Goal: Check status

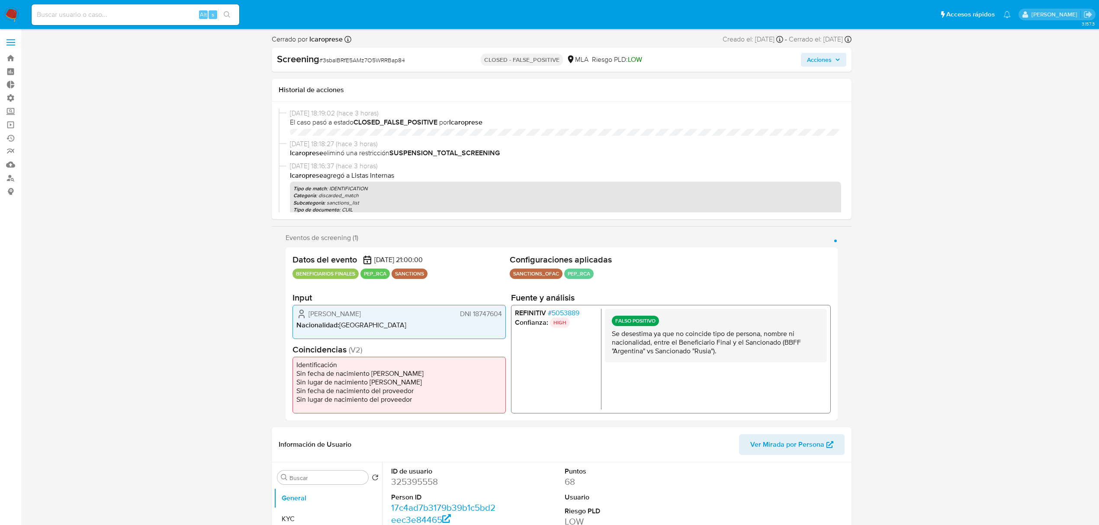
select select "10"
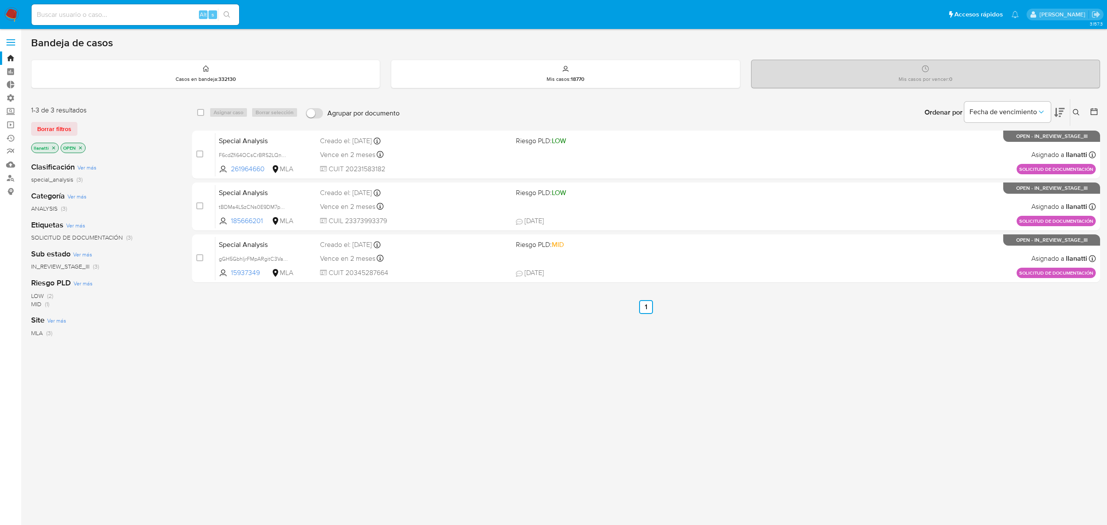
drag, startPoint x: 64, startPoint y: 127, endPoint x: 70, endPoint y: 115, distance: 13.4
click at [63, 128] on span "Borrar filtros" at bounding box center [54, 129] width 34 height 12
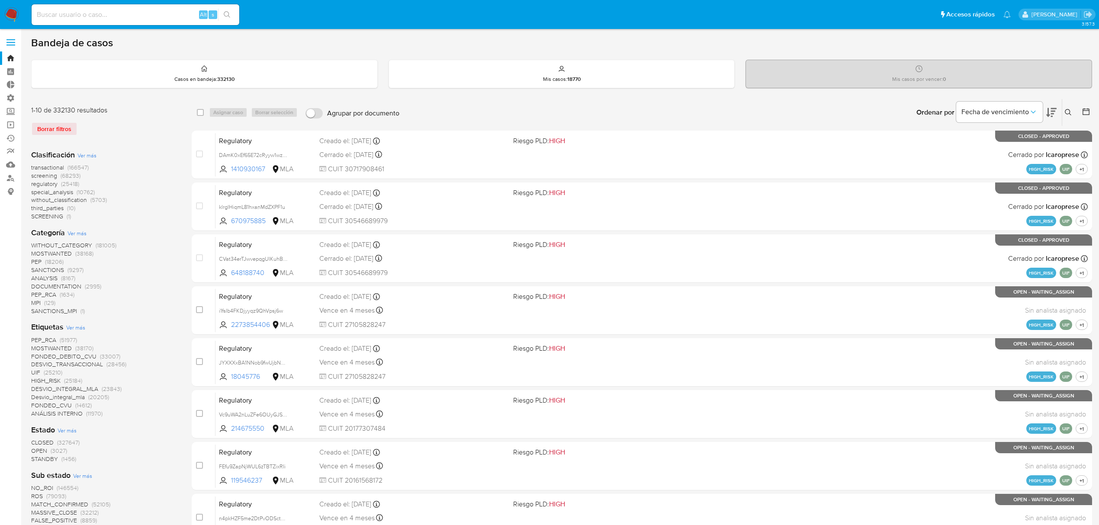
drag, startPoint x: 108, startPoint y: 10, endPoint x: 108, endPoint y: 14, distance: 4.8
click at [108, 14] on input at bounding box center [136, 14] width 208 height 11
paste input "Luchodigianni2@gmail.com"
type input "Luchodigianni2@gmail.com"
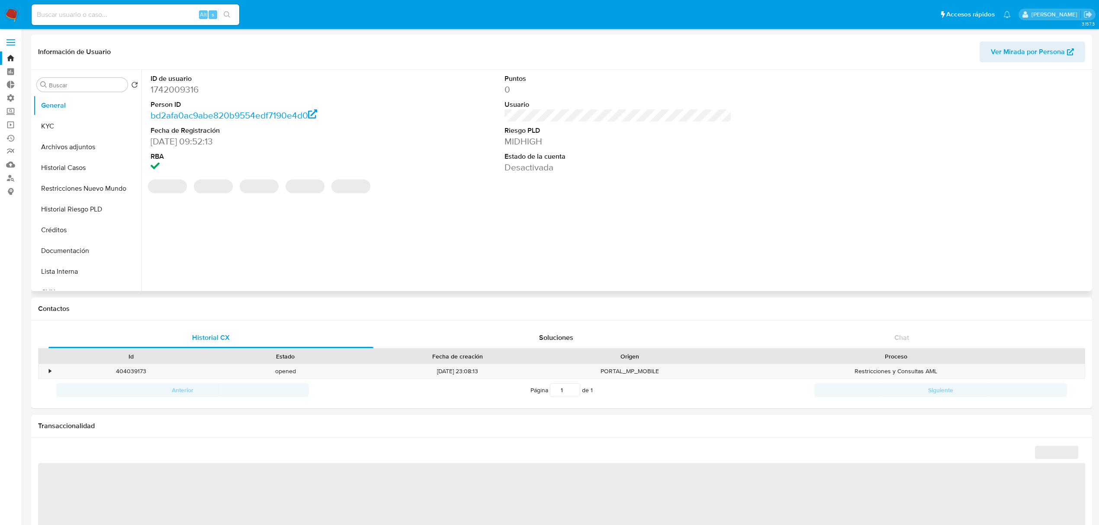
select select "10"
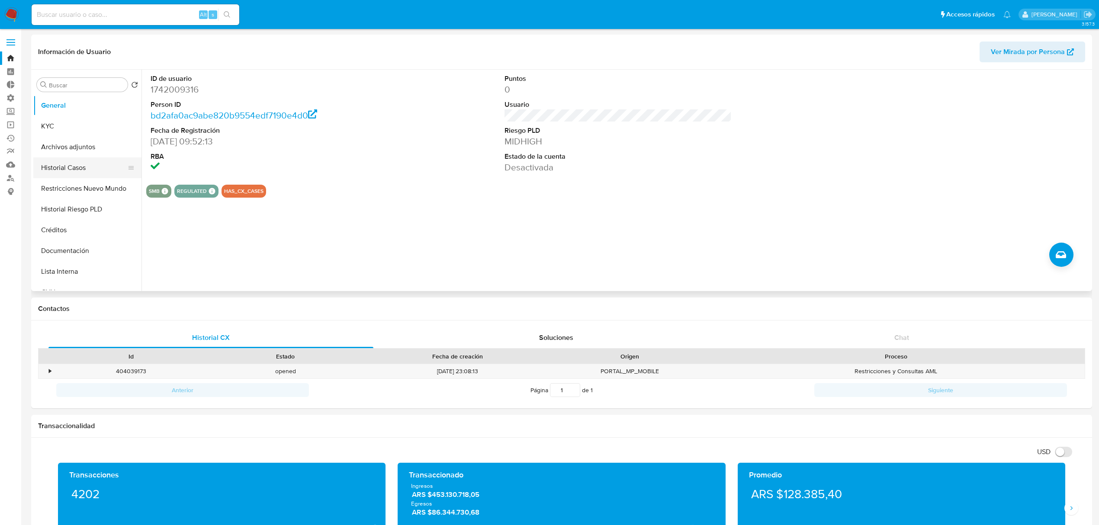
click at [70, 171] on button "Historial Casos" at bounding box center [83, 167] width 101 height 21
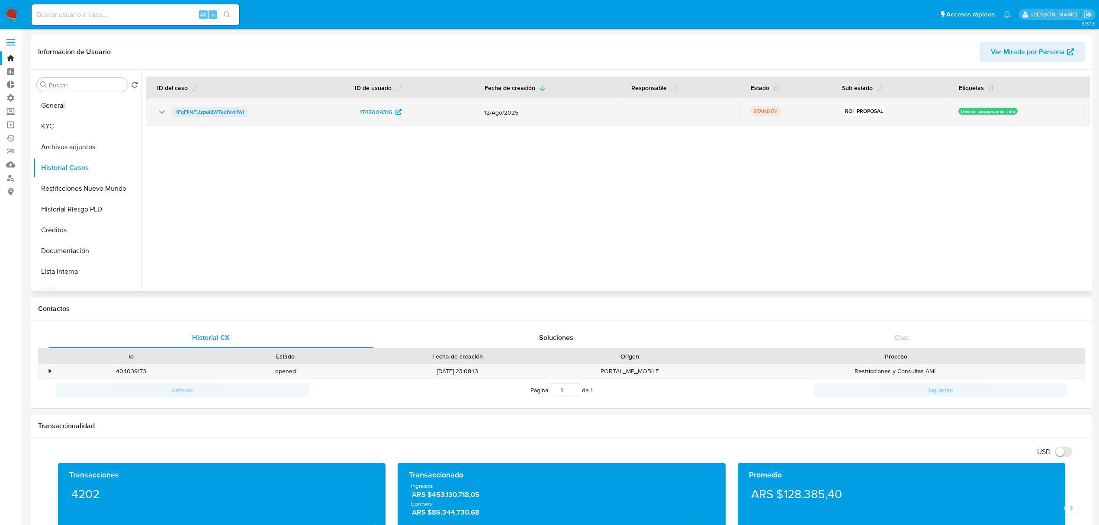
click at [210, 114] on span "1FqFliNFUzpul8W7edIVxHWI" at bounding box center [210, 112] width 68 height 10
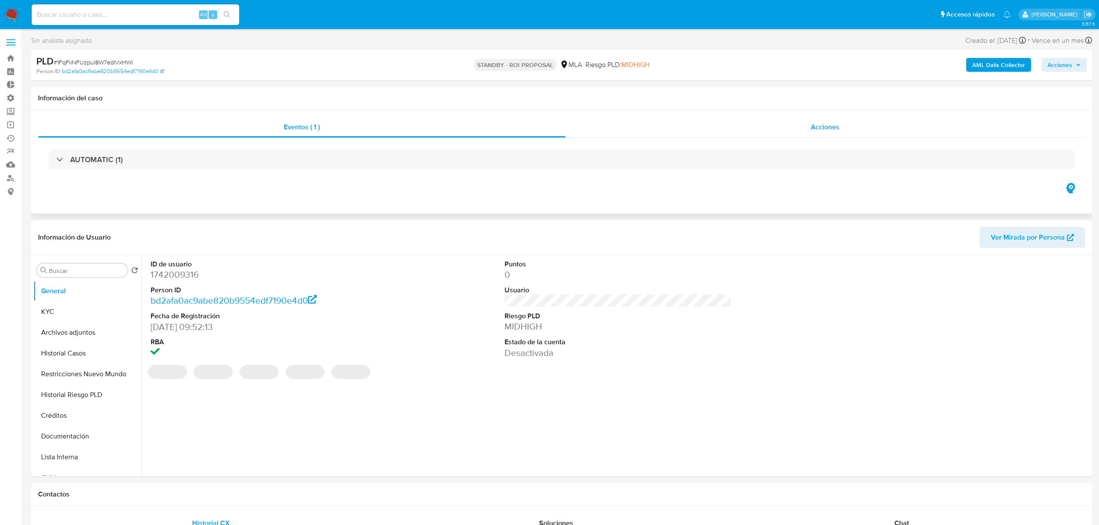
click at [840, 128] on div "Acciones" at bounding box center [825, 127] width 520 height 21
select select "10"
